Goal: Browse casually: Explore the website without a specific task or goal

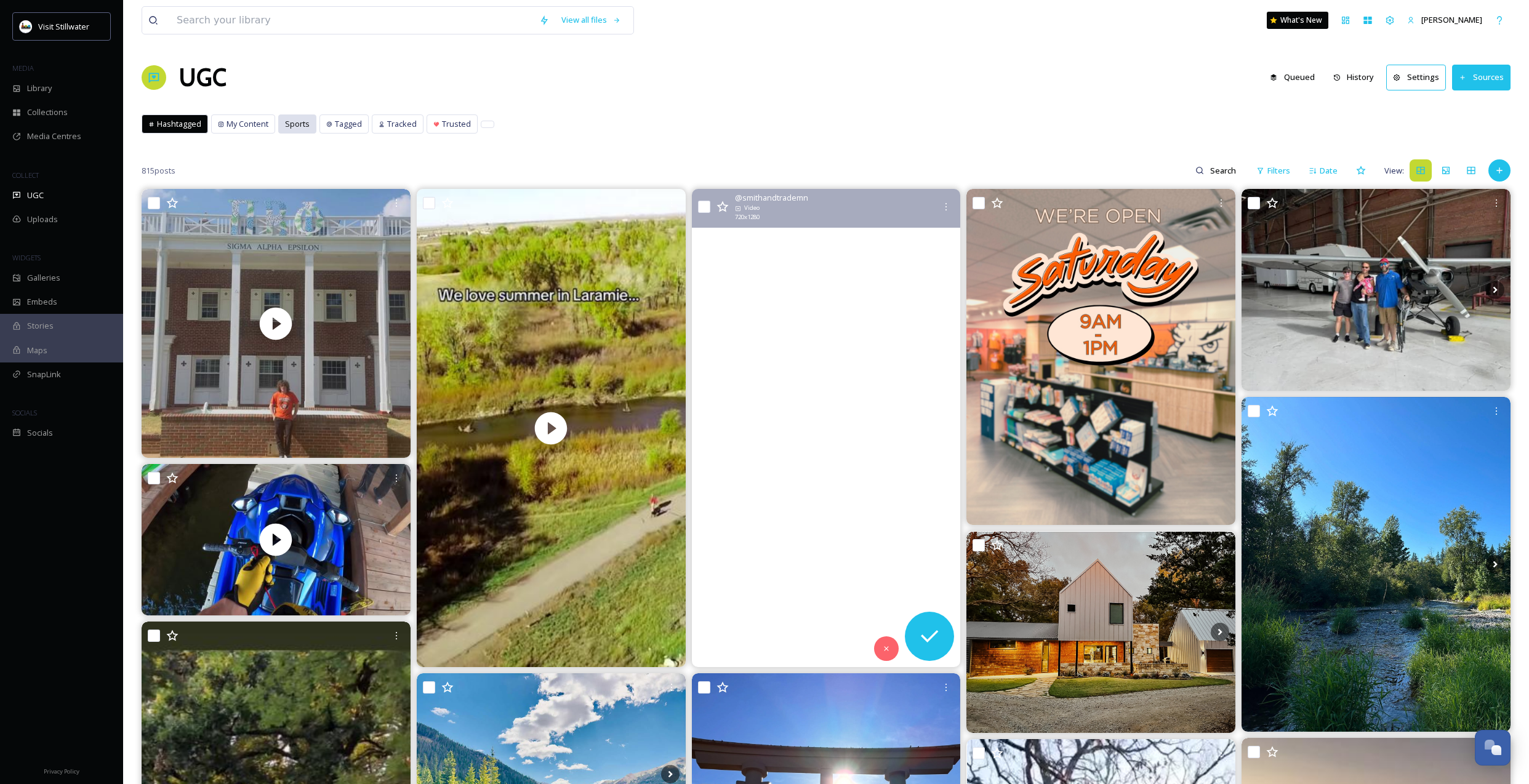
click at [296, 132] on div "Sports" at bounding box center [297, 124] width 37 height 18
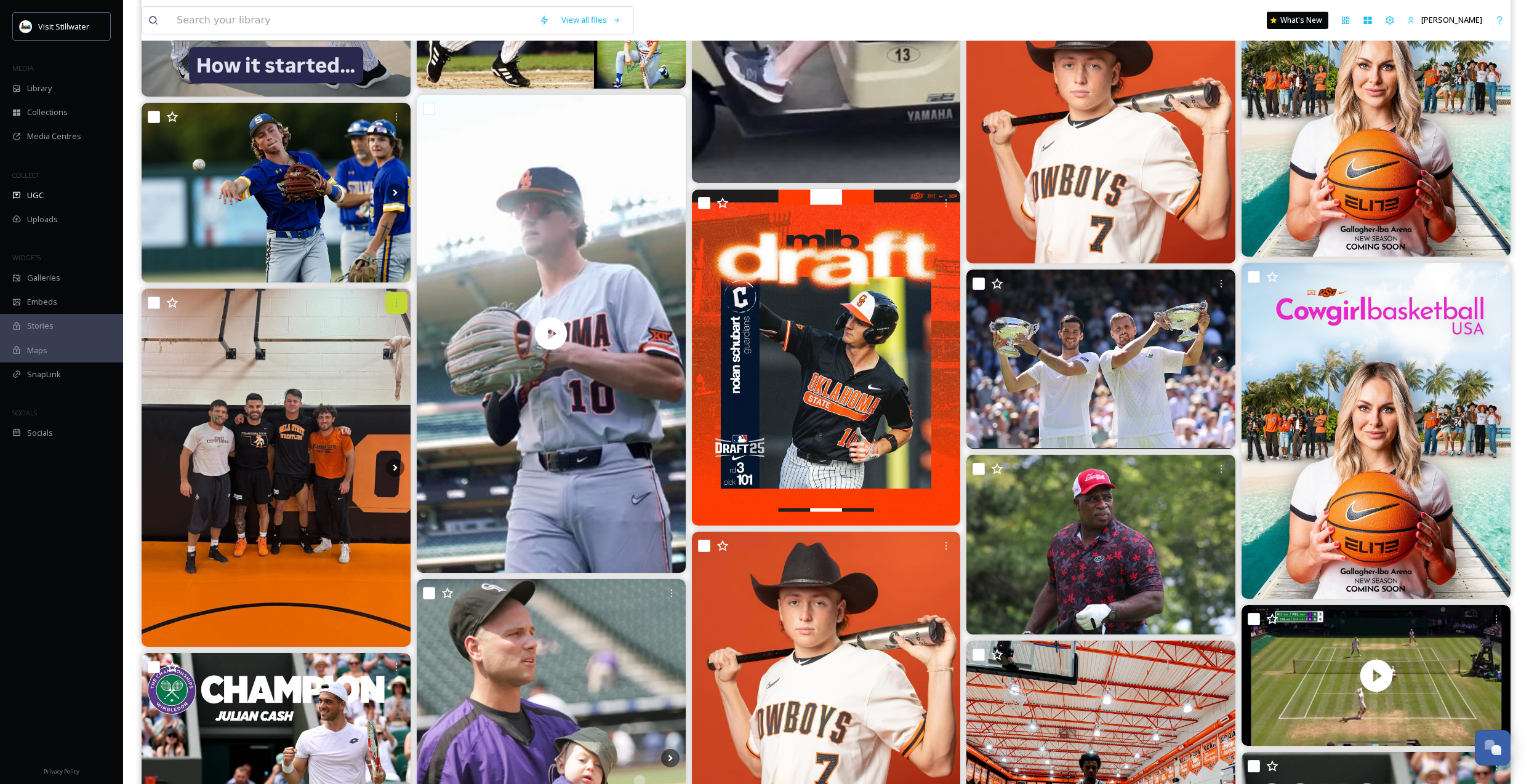
scroll to position [8785, 0]
